Goal: Use online tool/utility

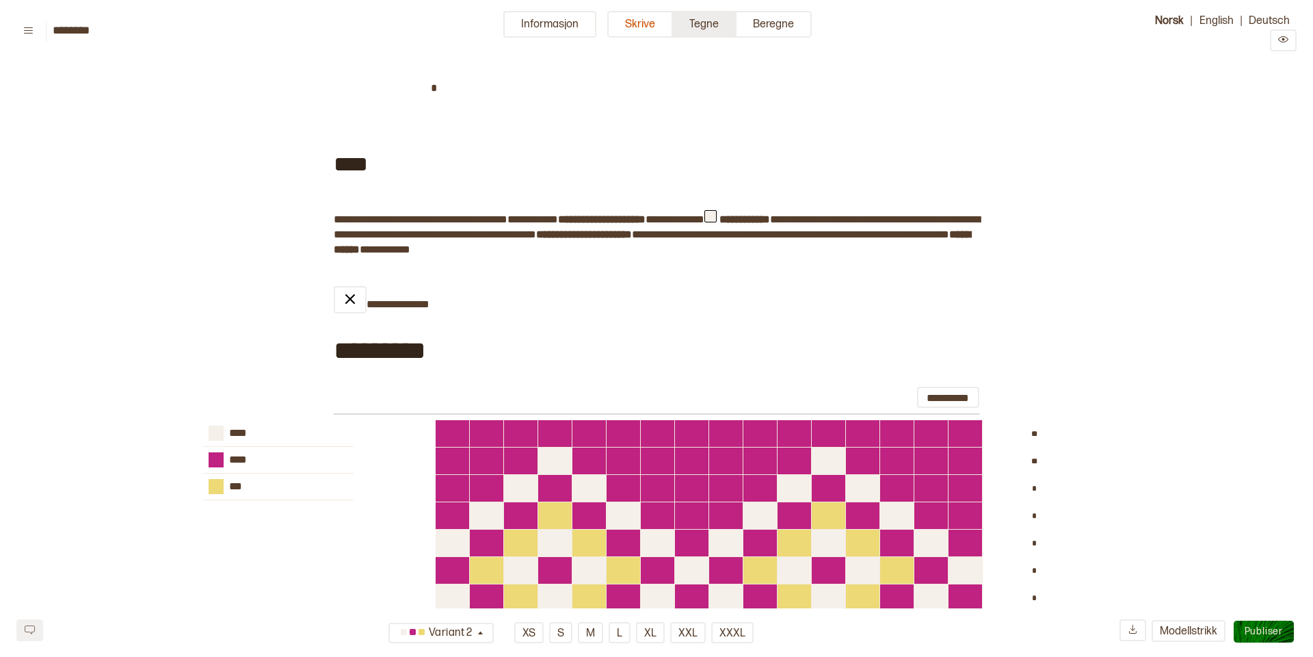
click at [703, 25] on button "Tegne" at bounding box center [705, 24] width 64 height 27
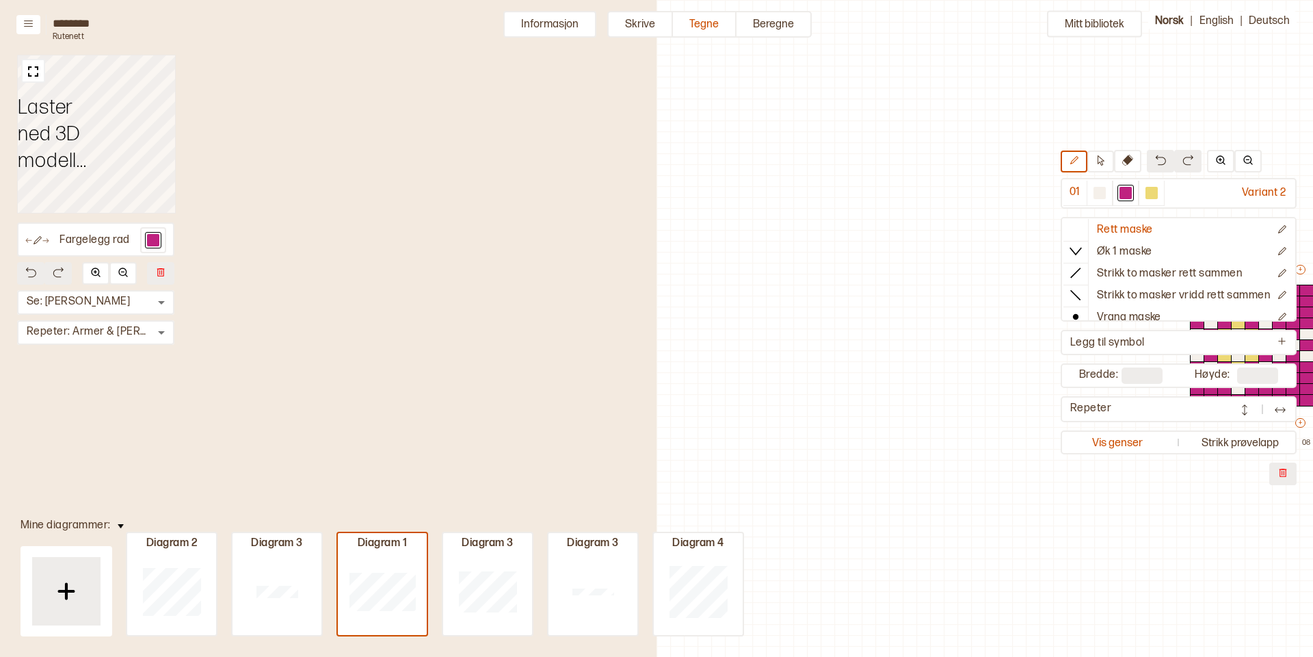
scroll to position [27, 479]
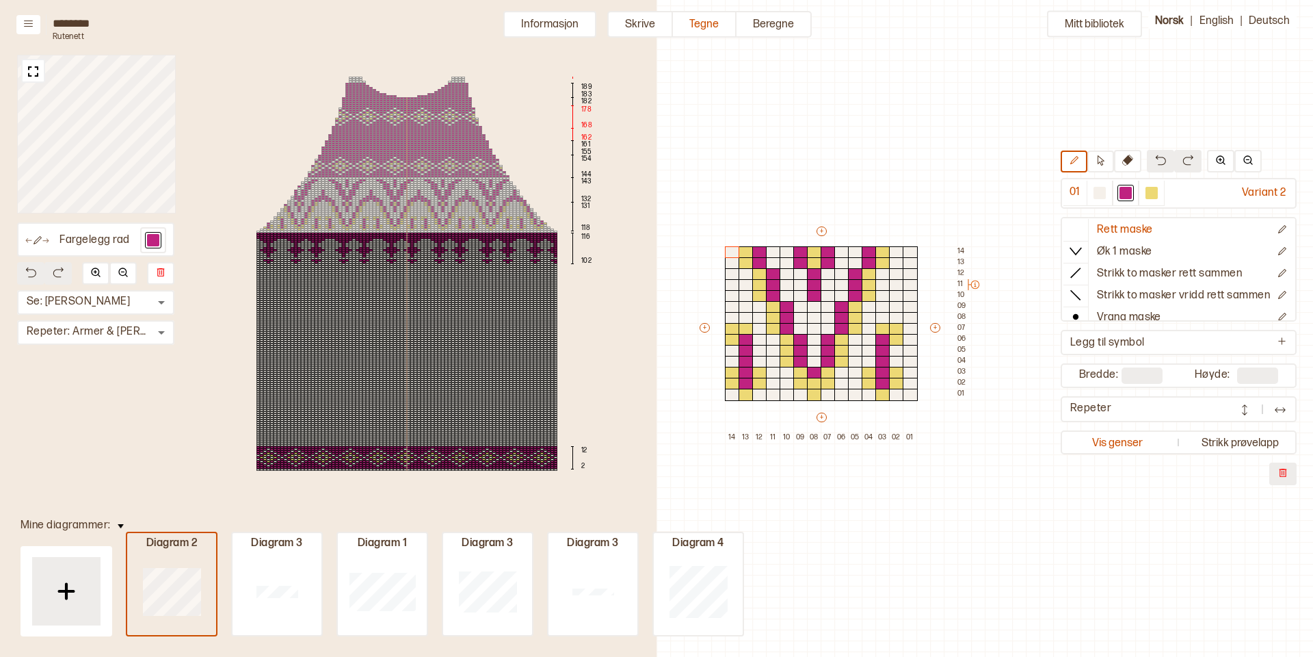
type input "**"
